Goal: Task Accomplishment & Management: Manage account settings

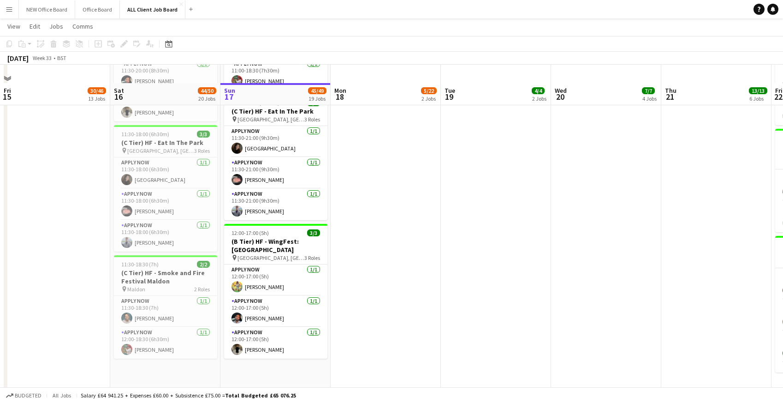
scroll to position [1382, 0]
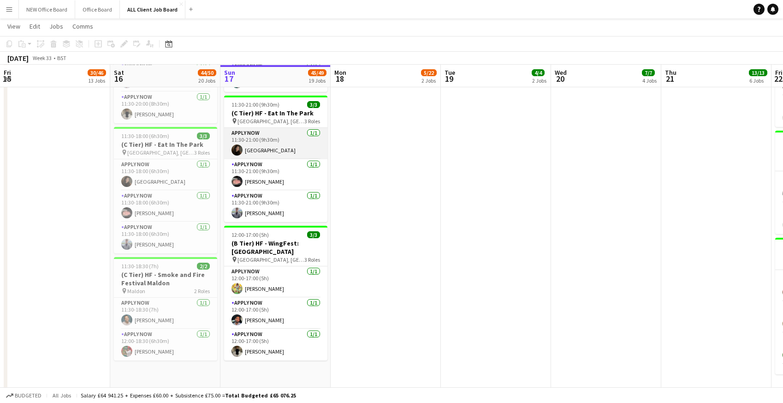
click at [298, 143] on app-card-role "APPLY NOW [DATE] 11:30-21:00 (9h30m) [GEOGRAPHIC_DATA]" at bounding box center [275, 143] width 103 height 31
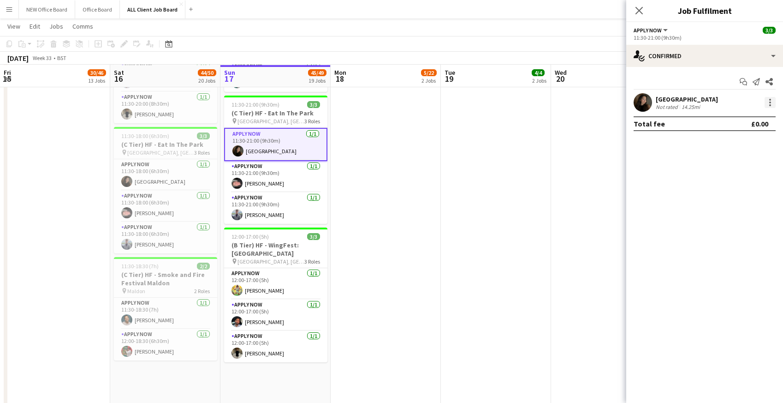
click at [771, 105] on div at bounding box center [770, 102] width 11 height 11
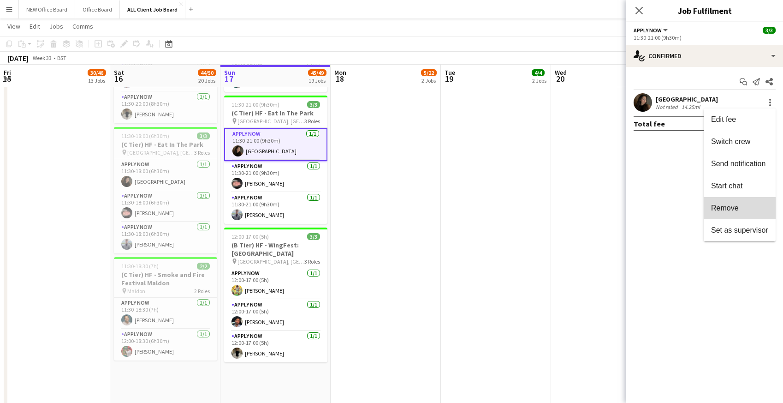
click at [724, 209] on span "Remove" at bounding box center [725, 208] width 28 height 8
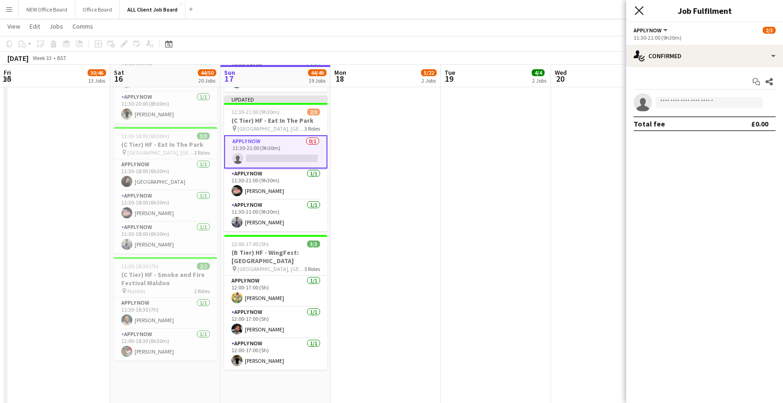
click at [638, 11] on icon "Close pop-in" at bounding box center [639, 10] width 9 height 9
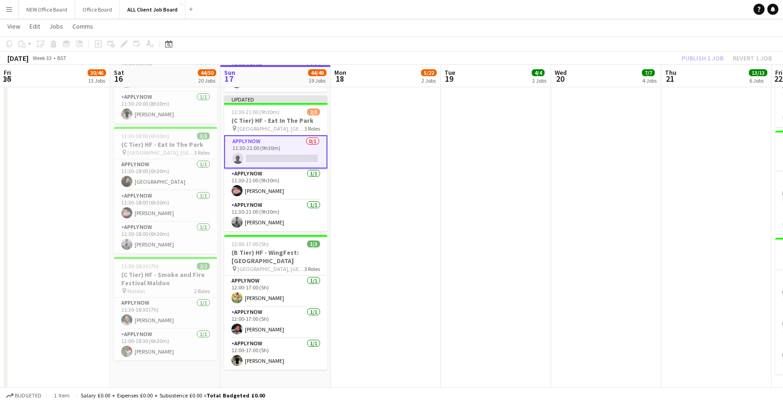
click at [667, 58] on div "[DATE] Week 33 • BST Publish 1 job Revert 1 job" at bounding box center [391, 58] width 783 height 13
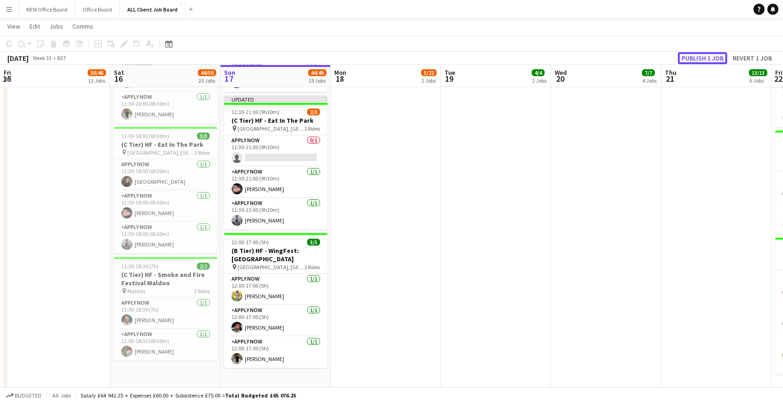
click at [694, 57] on button "Publish 1 job" at bounding box center [702, 58] width 49 height 12
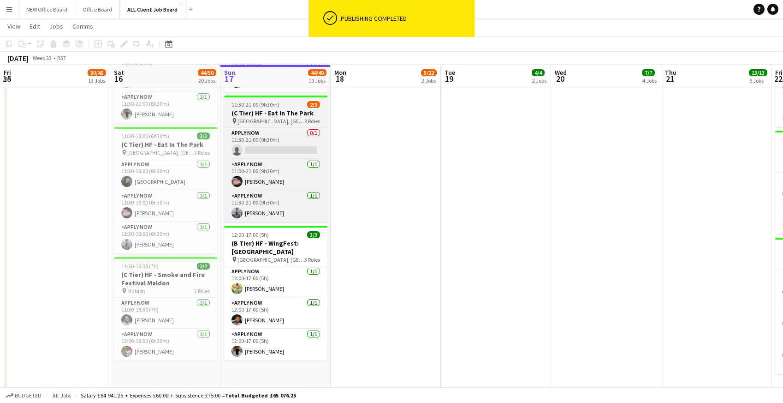
click at [281, 113] on h3 "(C Tier) HF - Eat In The Park" at bounding box center [275, 113] width 103 height 8
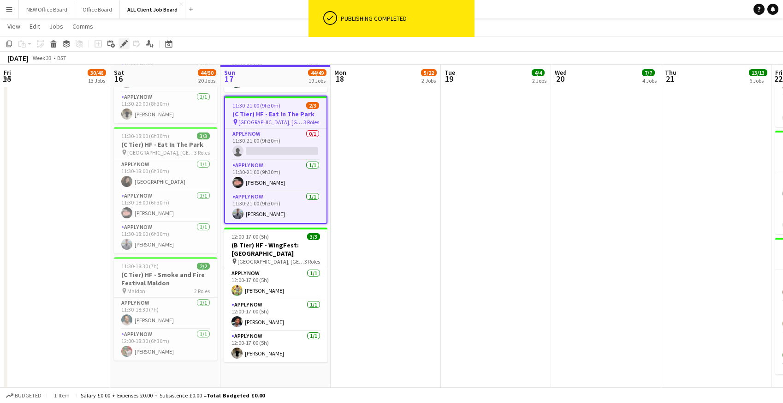
click at [125, 46] on icon "Edit" at bounding box center [123, 43] width 7 height 7
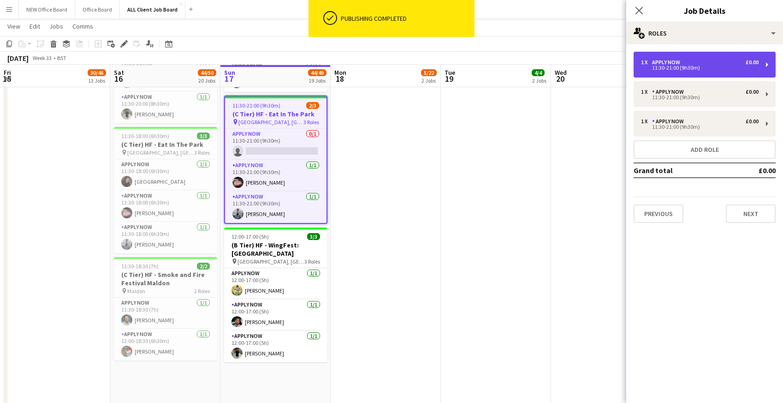
click at [706, 64] on div "1 x APPLY NOW £0.00" at bounding box center [700, 62] width 118 height 6
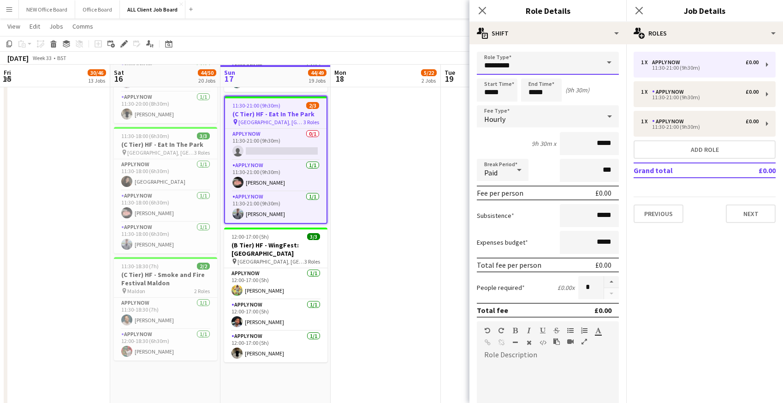
click at [589, 63] on input "*********" at bounding box center [548, 63] width 142 height 23
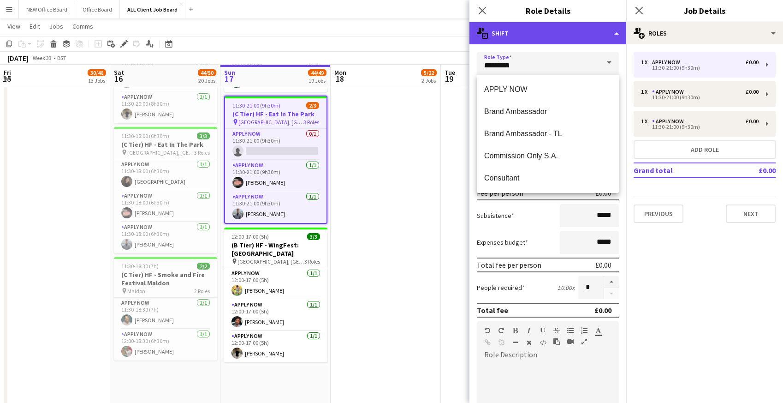
click at [560, 38] on div "multiple-actions-text Shift" at bounding box center [548, 33] width 157 height 22
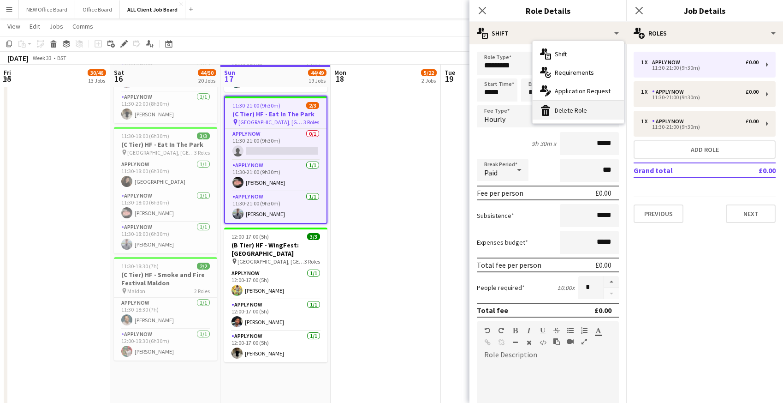
click at [570, 112] on div "bin-2 Delete Role" at bounding box center [578, 110] width 91 height 18
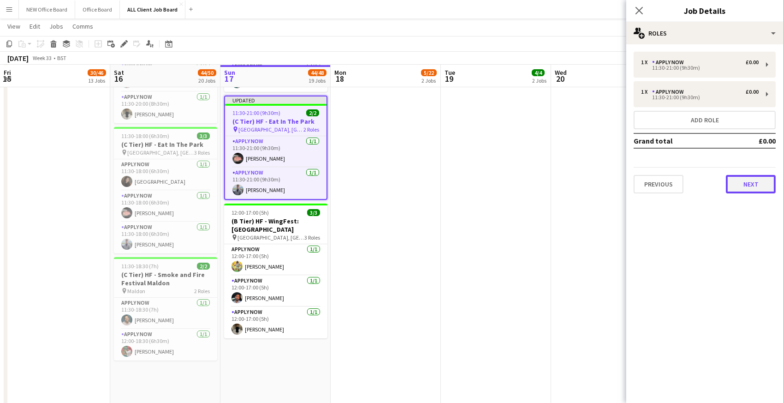
click at [748, 186] on button "Next" at bounding box center [751, 184] width 50 height 18
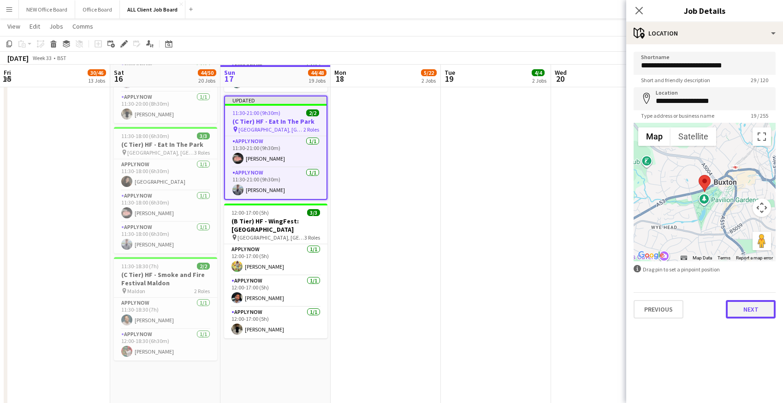
click at [758, 309] on button "Next" at bounding box center [751, 309] width 50 height 18
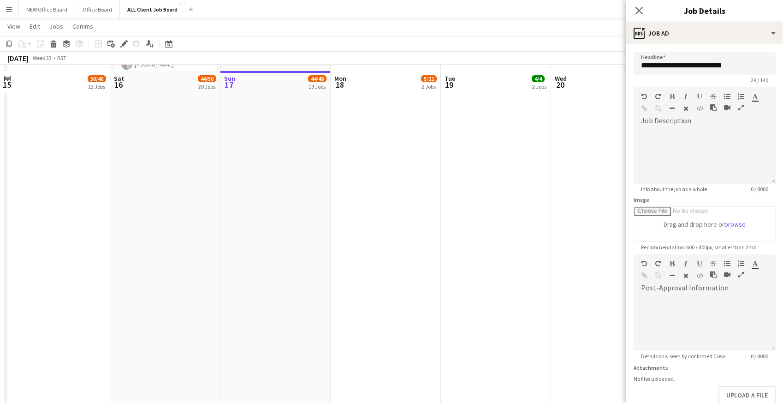
scroll to position [1704, 0]
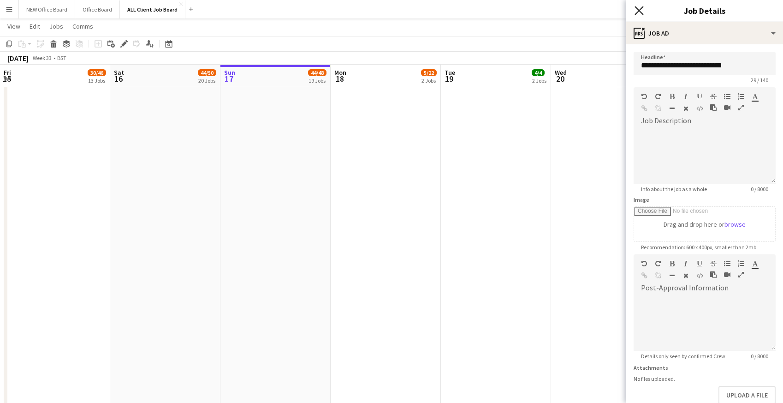
click at [642, 12] on icon "Close pop-in" at bounding box center [639, 10] width 9 height 9
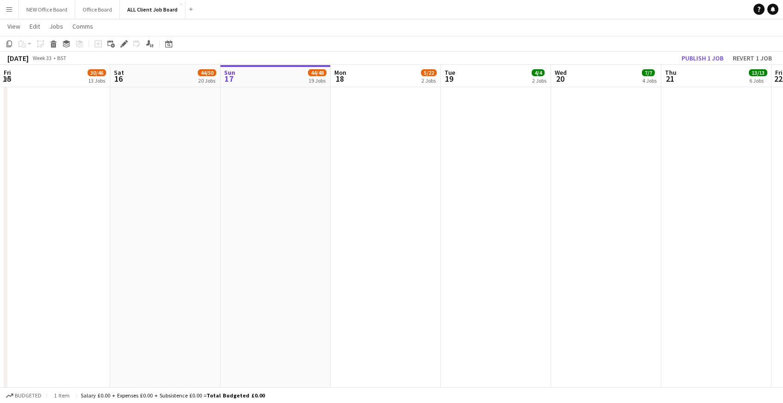
drag, startPoint x: 649, startPoint y: 42, endPoint x: 655, endPoint y: 42, distance: 6.0
click at [649, 42] on app-toolbar "Copy Paste Paste Command V Paste with crew Command Shift V Paste linked Job [GE…" at bounding box center [391, 44] width 783 height 16
click at [702, 58] on button "Publish 1 job" at bounding box center [702, 58] width 49 height 12
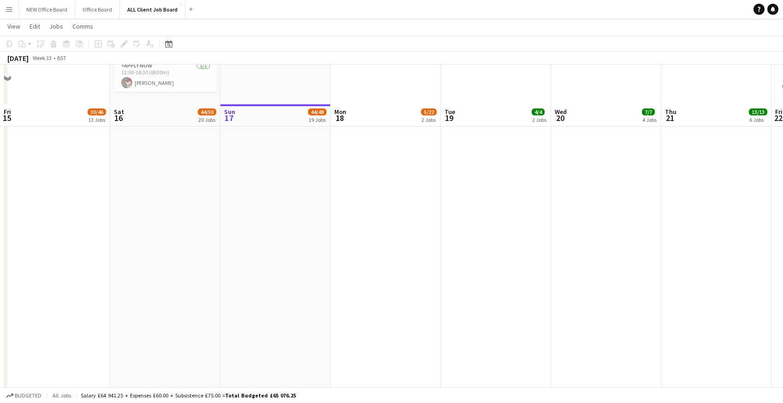
scroll to position [1617, 0]
